Goal: Task Accomplishment & Management: Use online tool/utility

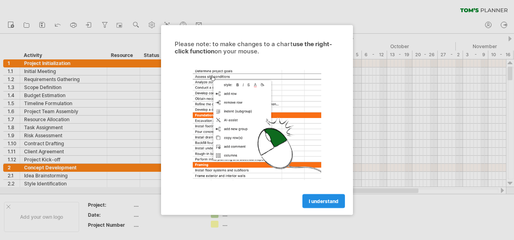
click at [325, 205] on link "I understand" at bounding box center [323, 201] width 43 height 14
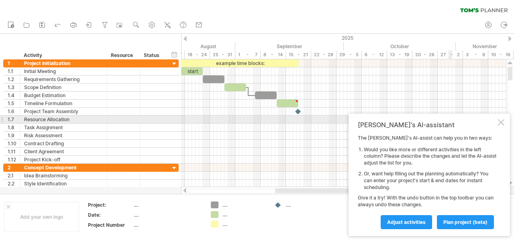
click at [500, 123] on div at bounding box center [501, 122] width 6 height 6
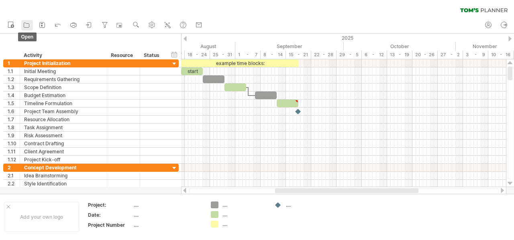
click at [27, 25] on icon at bounding box center [26, 25] width 8 height 8
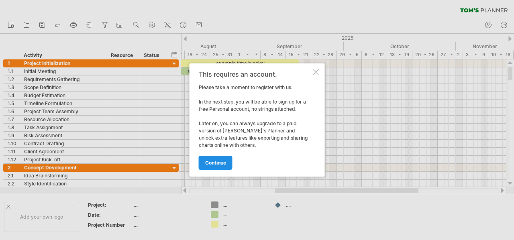
click at [214, 159] on link "continue" at bounding box center [216, 163] width 34 height 14
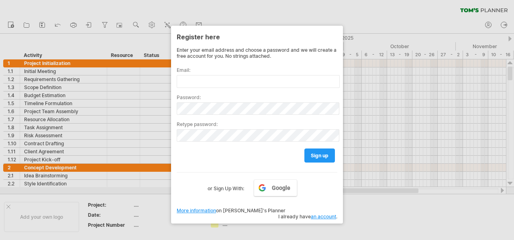
click at [392, 17] on div at bounding box center [257, 120] width 514 height 240
click at [261, 186] on link "Google" at bounding box center [275, 188] width 43 height 17
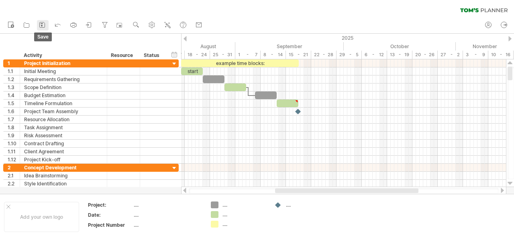
click at [39, 24] on icon at bounding box center [42, 25] width 8 height 8
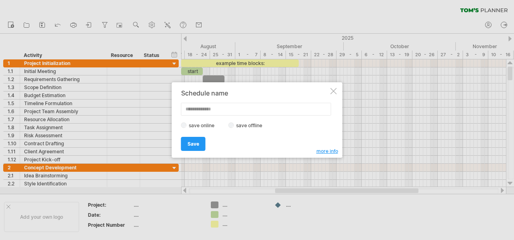
click at [337, 90] on div "Schedule name save online save offline more info Save Save Save schedules onlin…" at bounding box center [257, 120] width 171 height 76
click at [333, 90] on div at bounding box center [334, 91] width 6 height 6
